Goal: Task Accomplishment & Management: Use online tool/utility

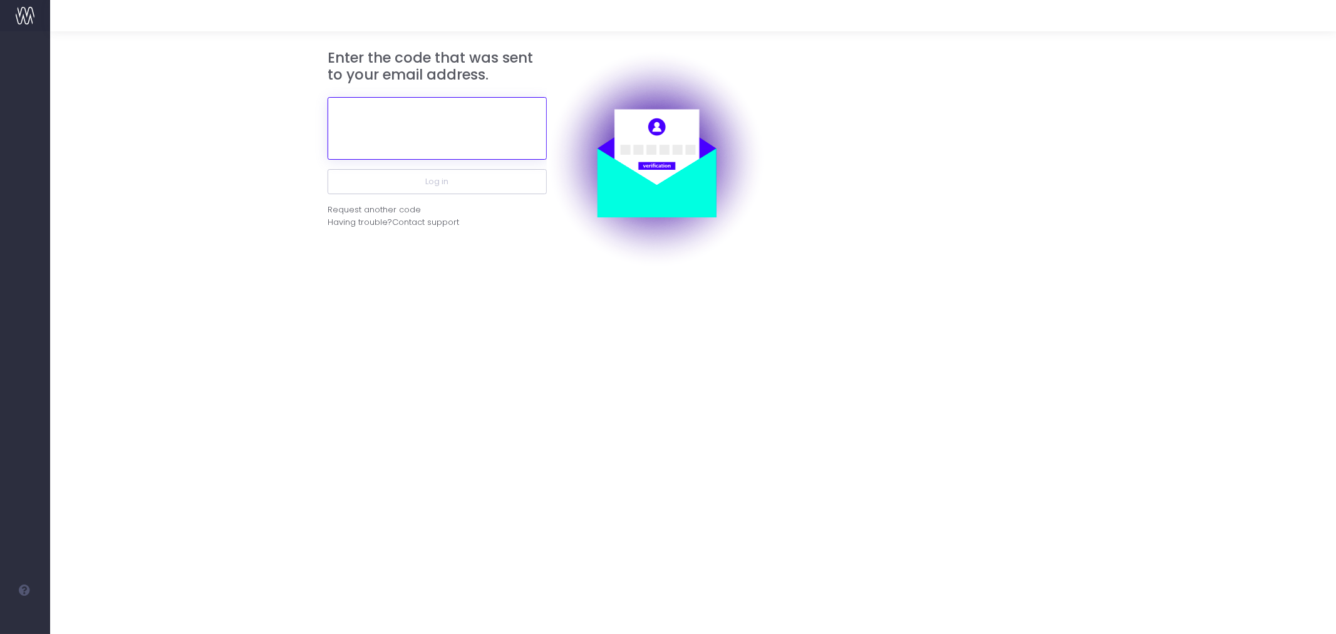
click at [432, 139] on input "text" at bounding box center [437, 128] width 219 height 63
paste input "246784"
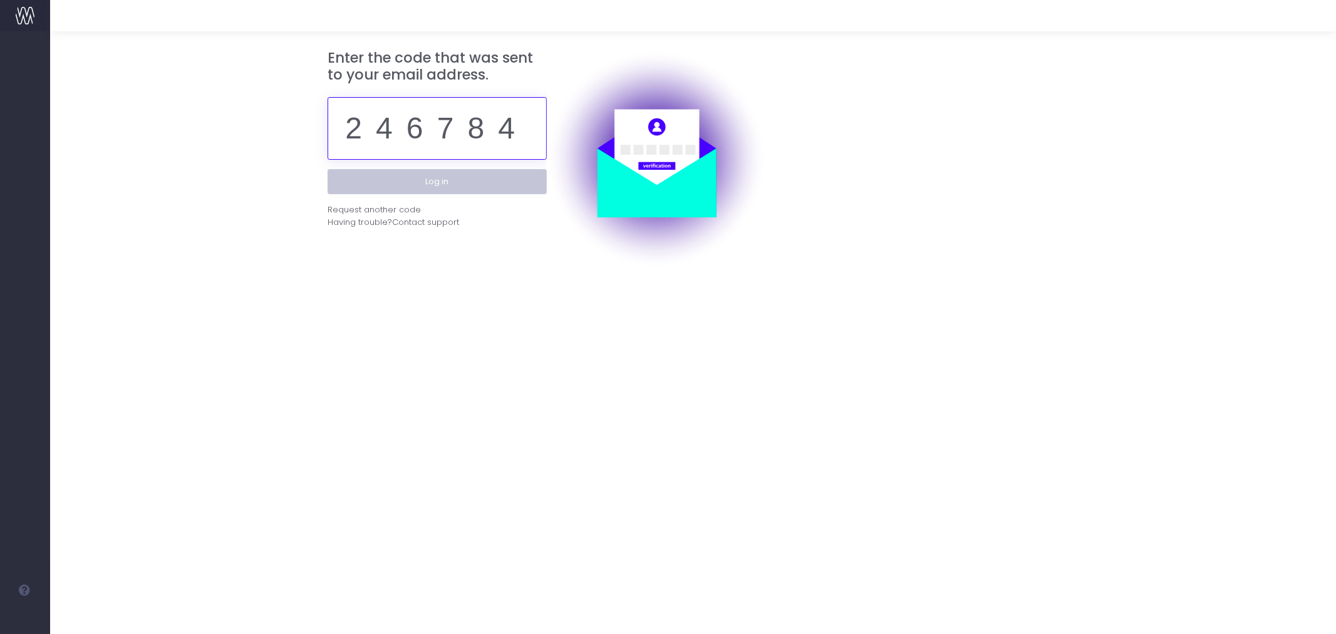
type input "246784"
click at [471, 190] on button "Log in" at bounding box center [437, 181] width 219 height 25
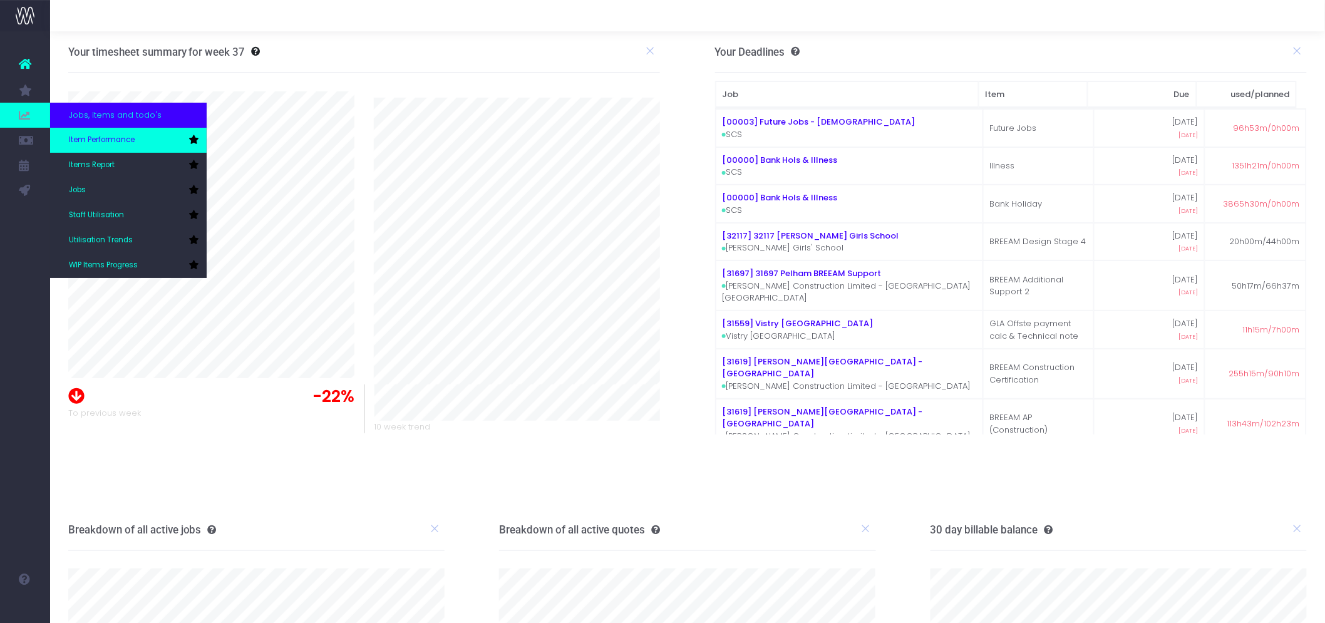
click at [101, 144] on span "Item Performance" at bounding box center [102, 140] width 66 height 11
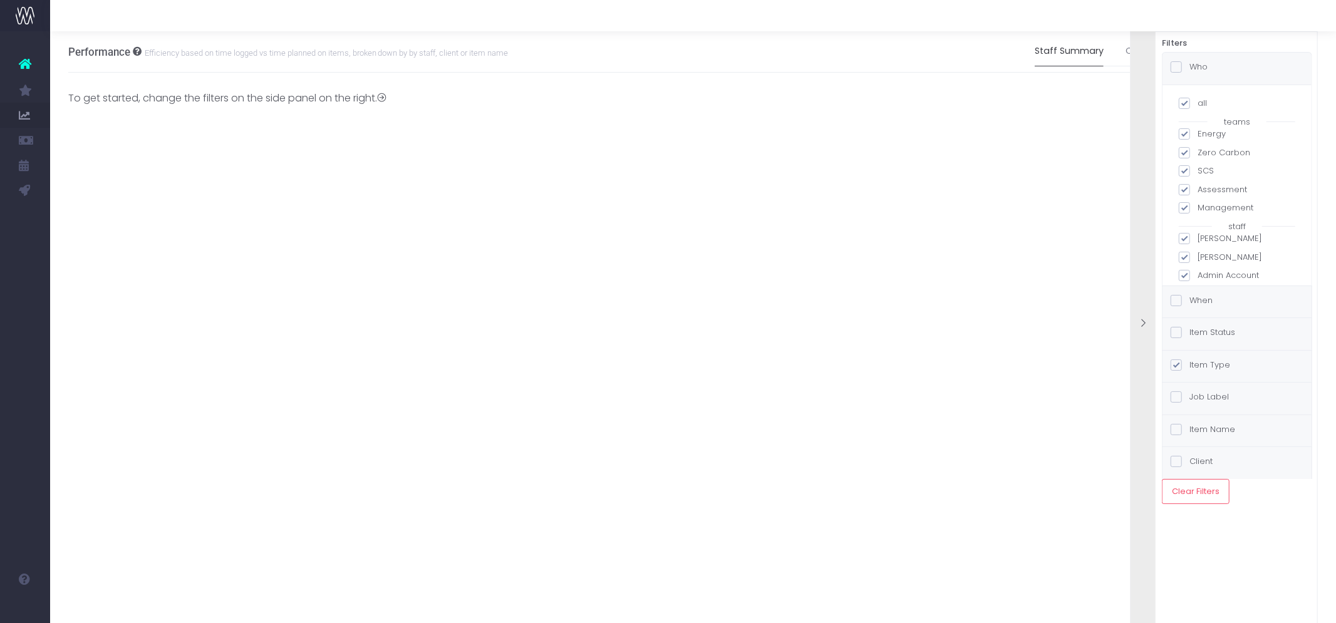
click at [1187, 105] on span at bounding box center [1184, 103] width 11 height 11
click at [1197, 105] on input "all" at bounding box center [1201, 101] width 8 height 8
checkbox input "false"
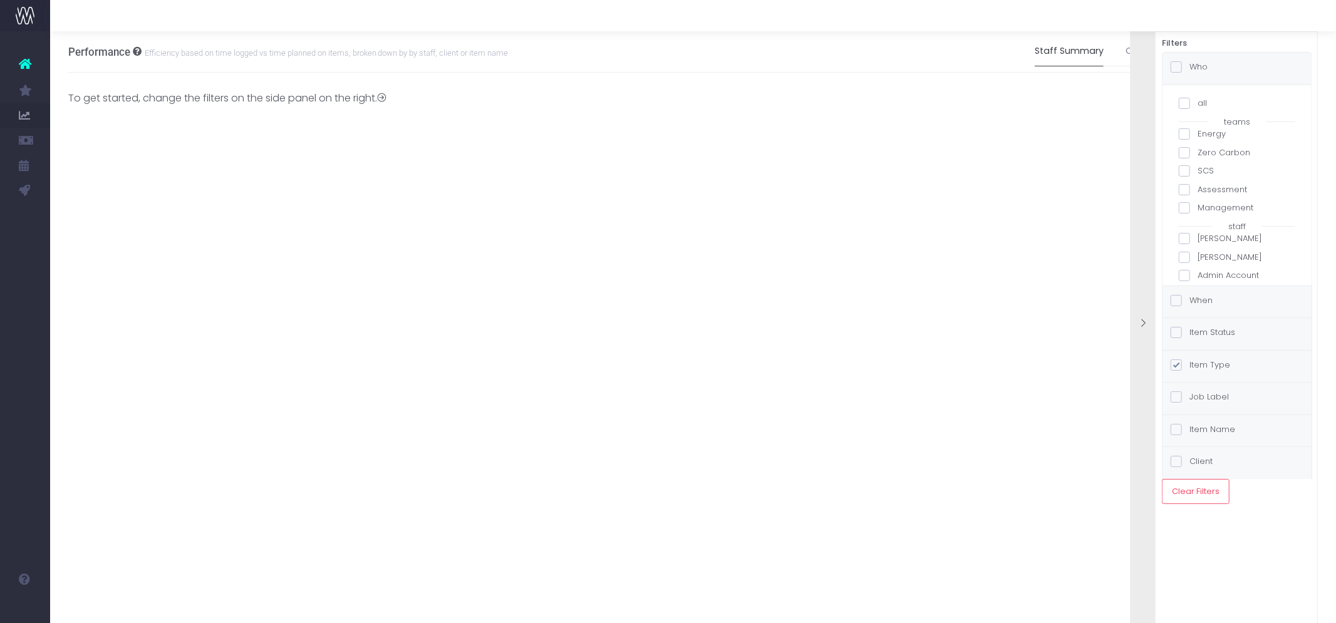
checkbox input "false"
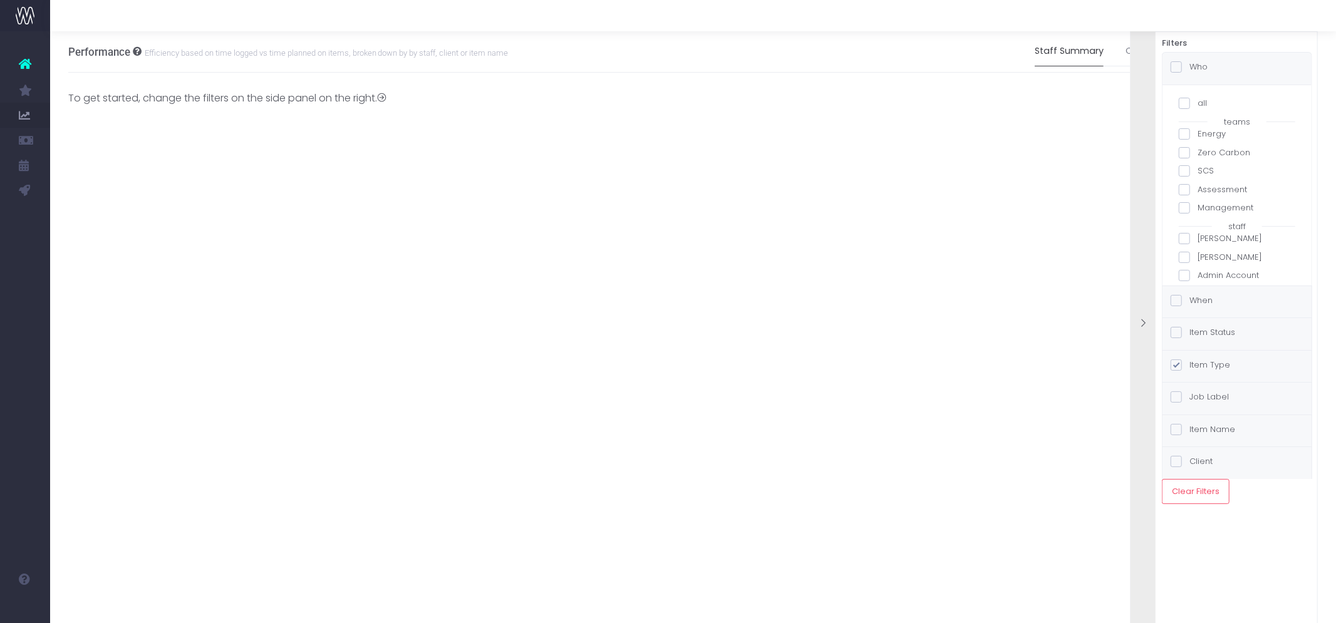
checkbox input "false"
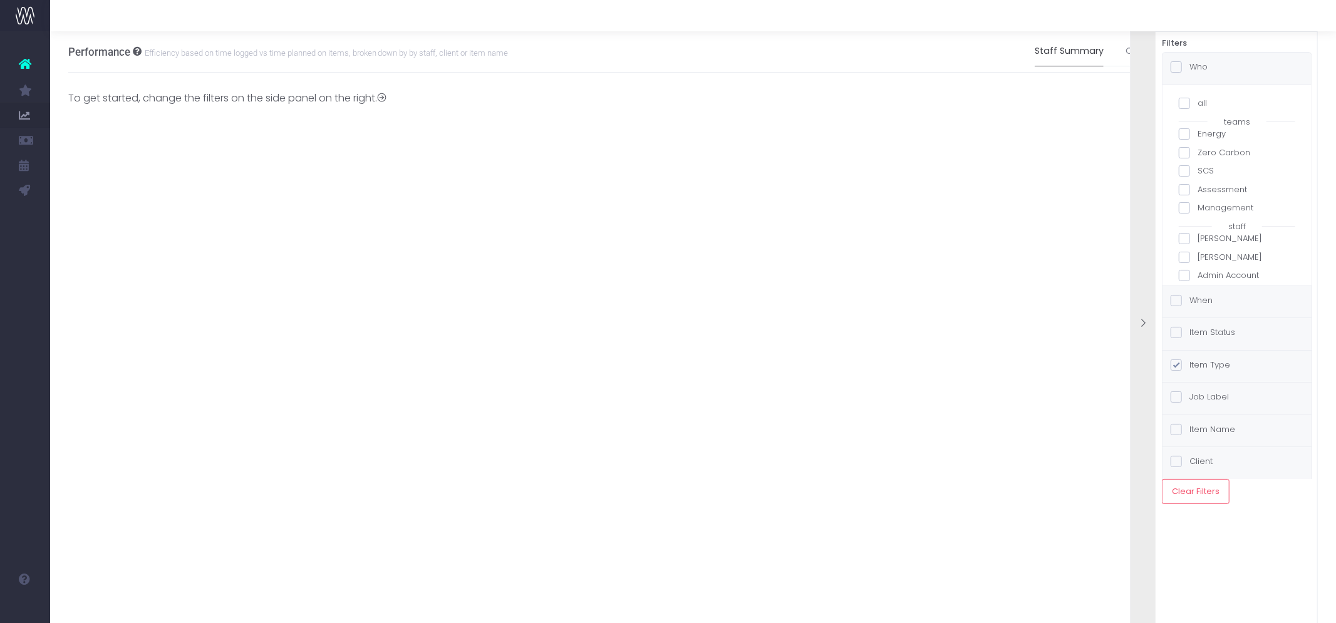
checkbox input "false"
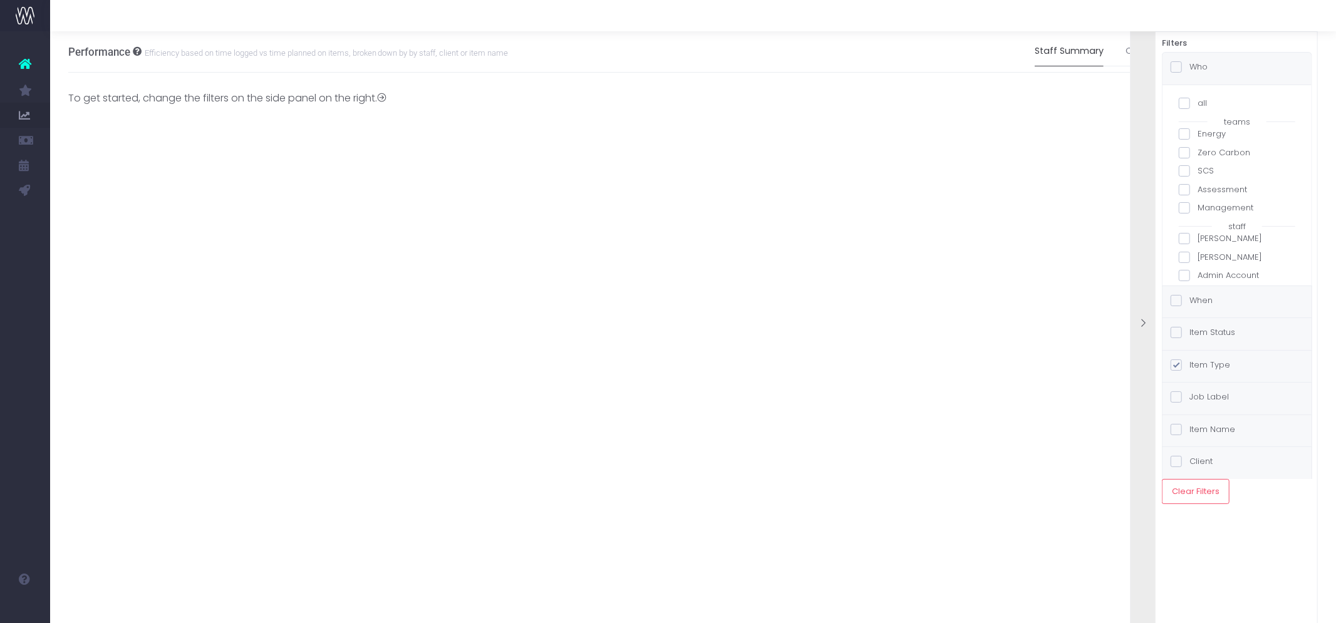
checkbox input "false"
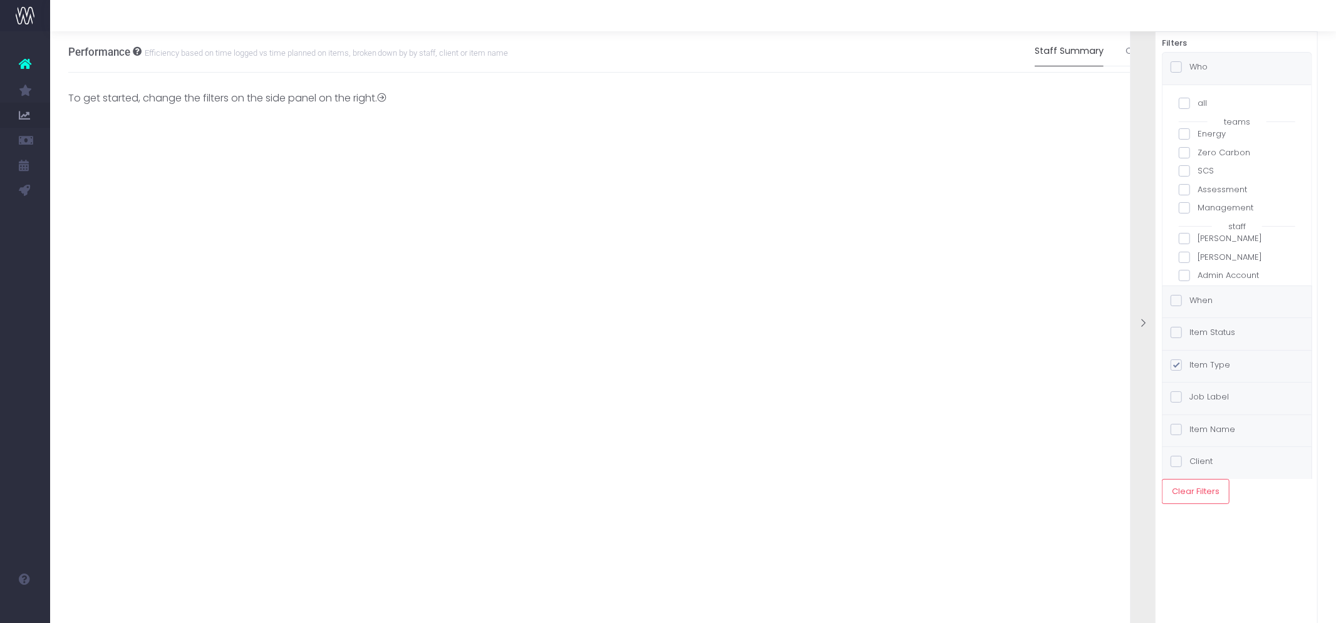
checkbox input "false"
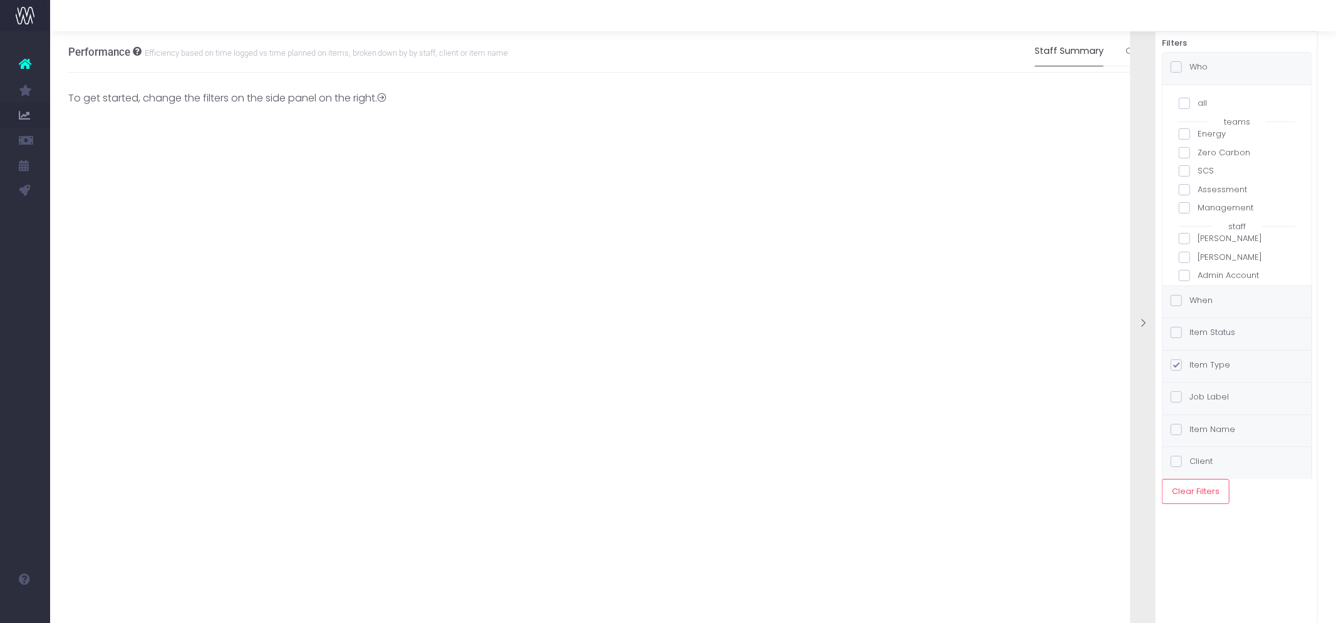
checkbox input "false"
click at [1185, 225] on span at bounding box center [1184, 221] width 11 height 11
click at [1197, 224] on input "[PERSON_NAME]" at bounding box center [1201, 219] width 8 height 8
checkbox input "true"
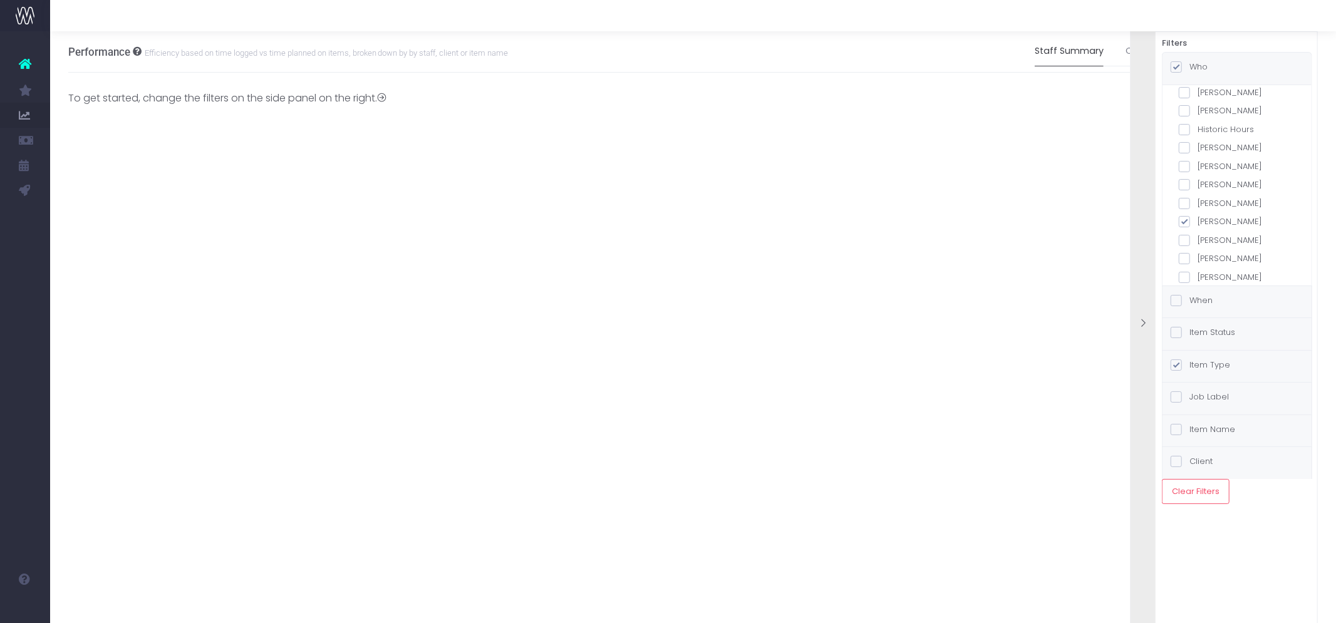
checkbox input "true"
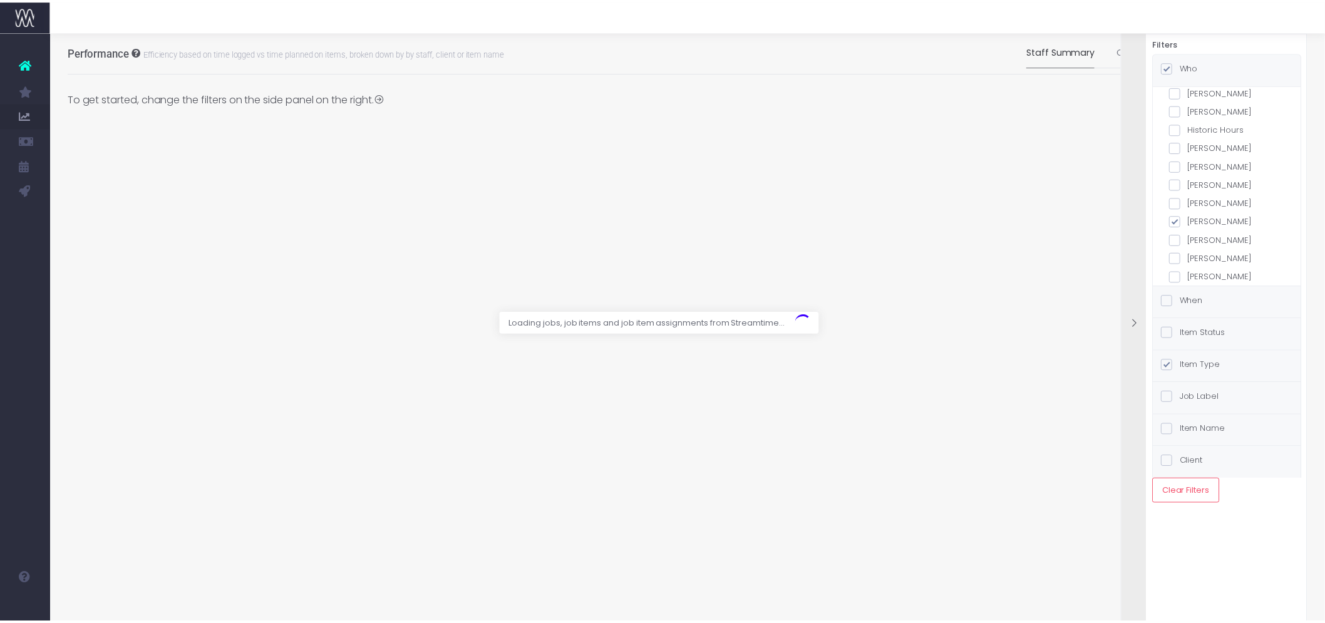
scroll to position [277, 0]
